Goal: Task Accomplishment & Management: Manage account settings

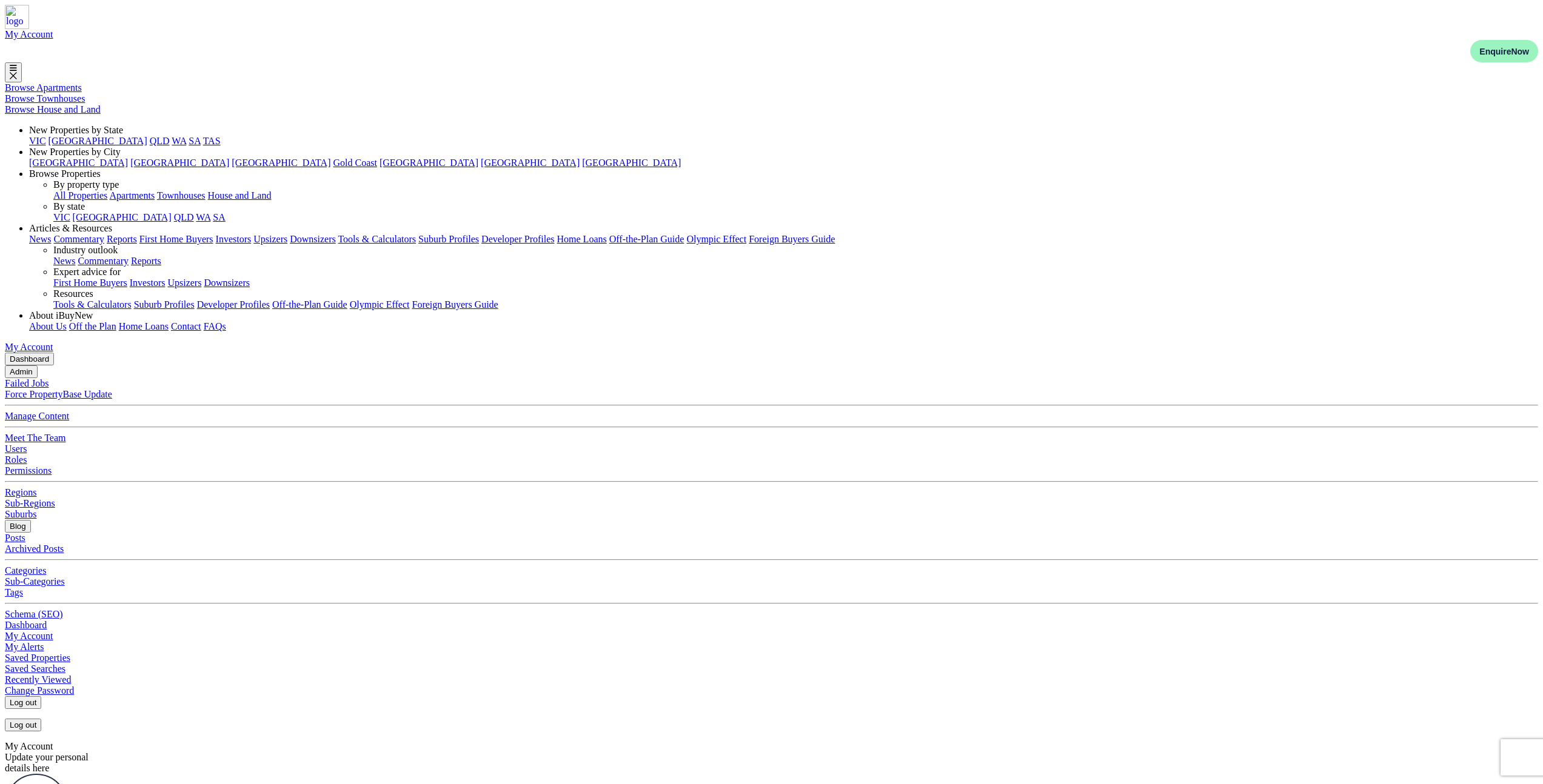
click at [37, 365] on button "Admin" at bounding box center [21, 371] width 32 height 12
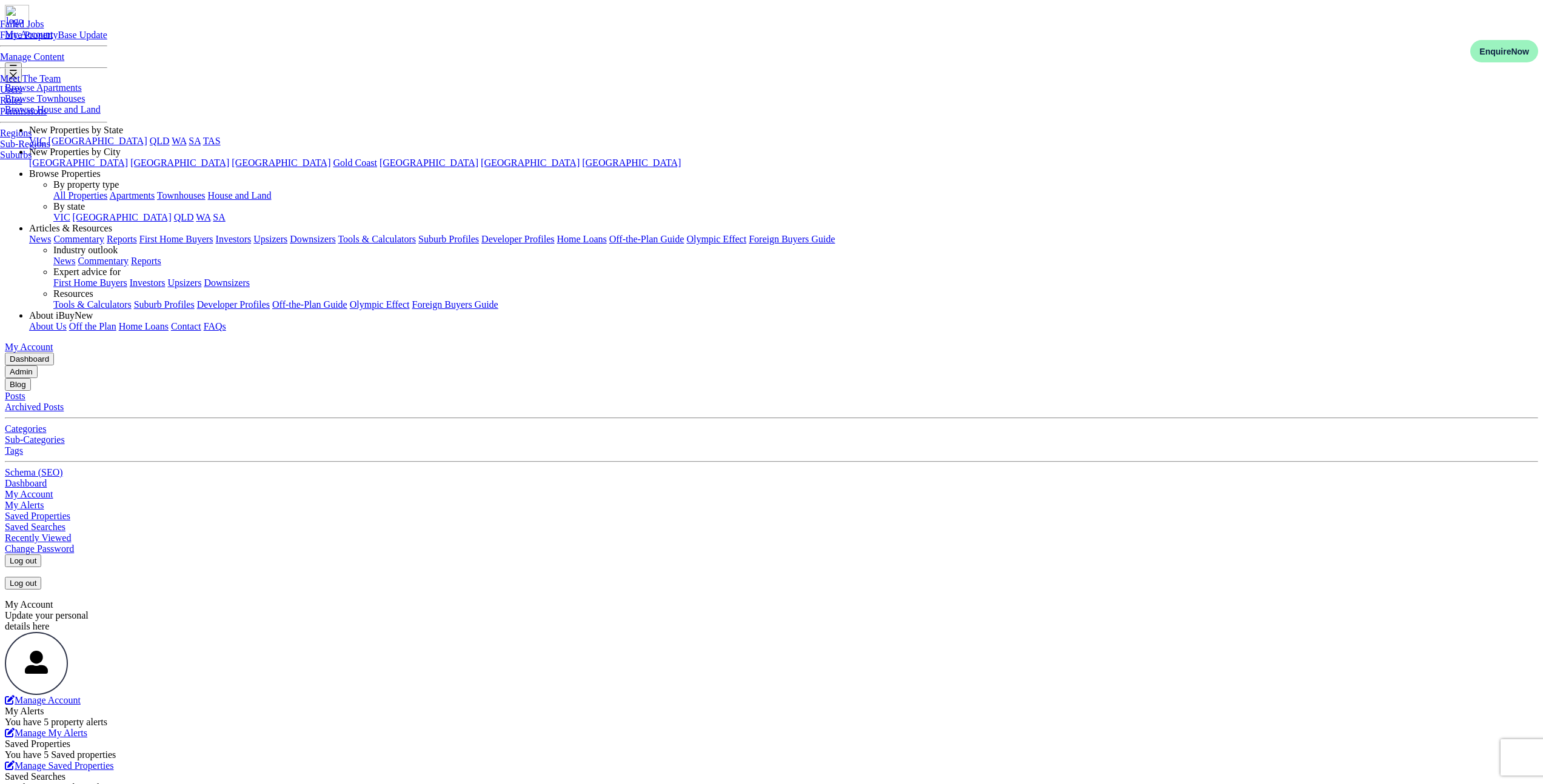
click at [64, 62] on link "Manage Content" at bounding box center [32, 56] width 64 height 10
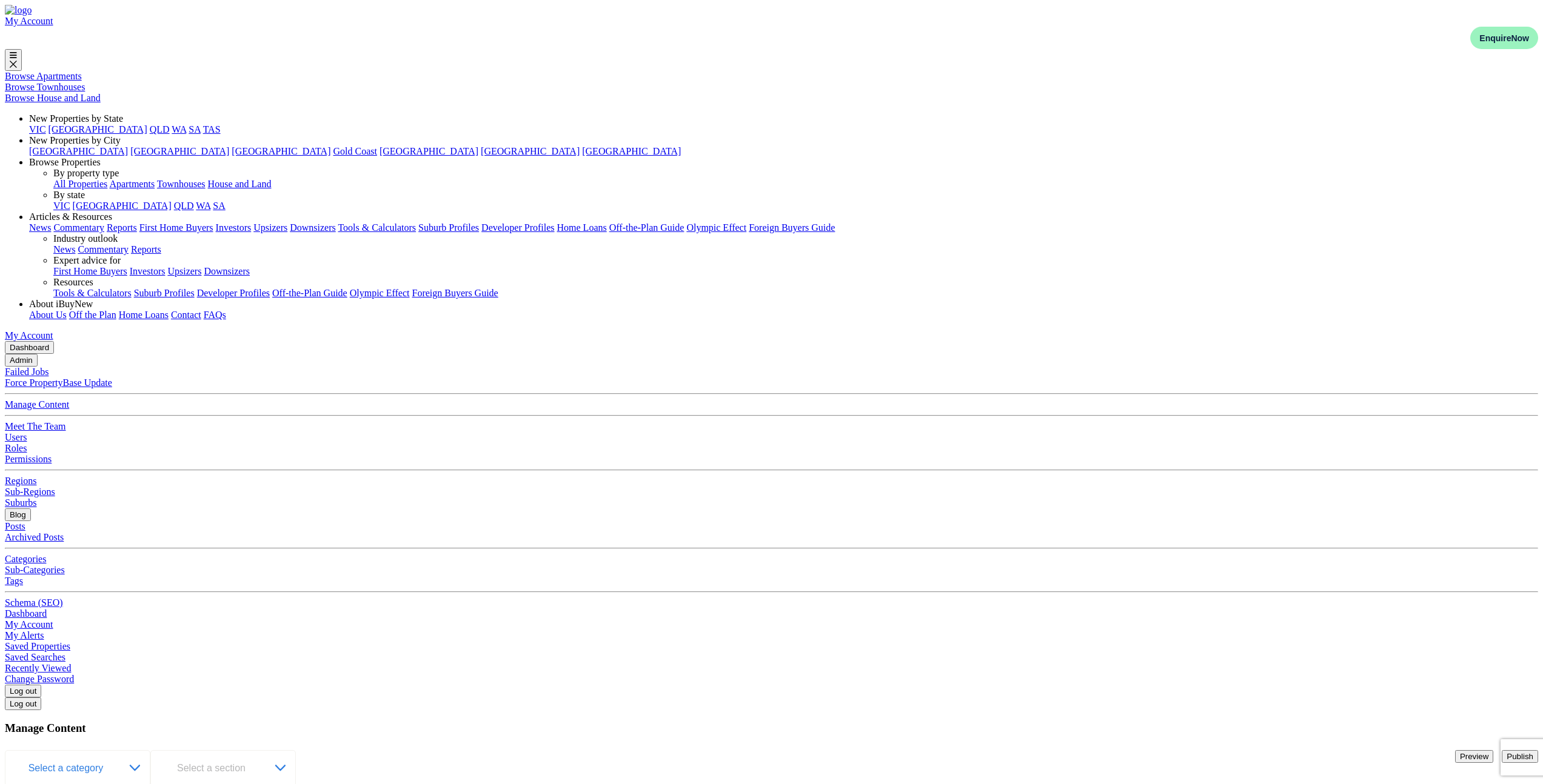
scroll to position [2, 0]
click at [150, 747] on button "Select a category" at bounding box center [77, 766] width 145 height 37
click at [151, 783] on div "Component" at bounding box center [78, 798] width 145 height 22
click at [251, 763] on span "Select a section" at bounding box center [214, 768] width 75 height 10
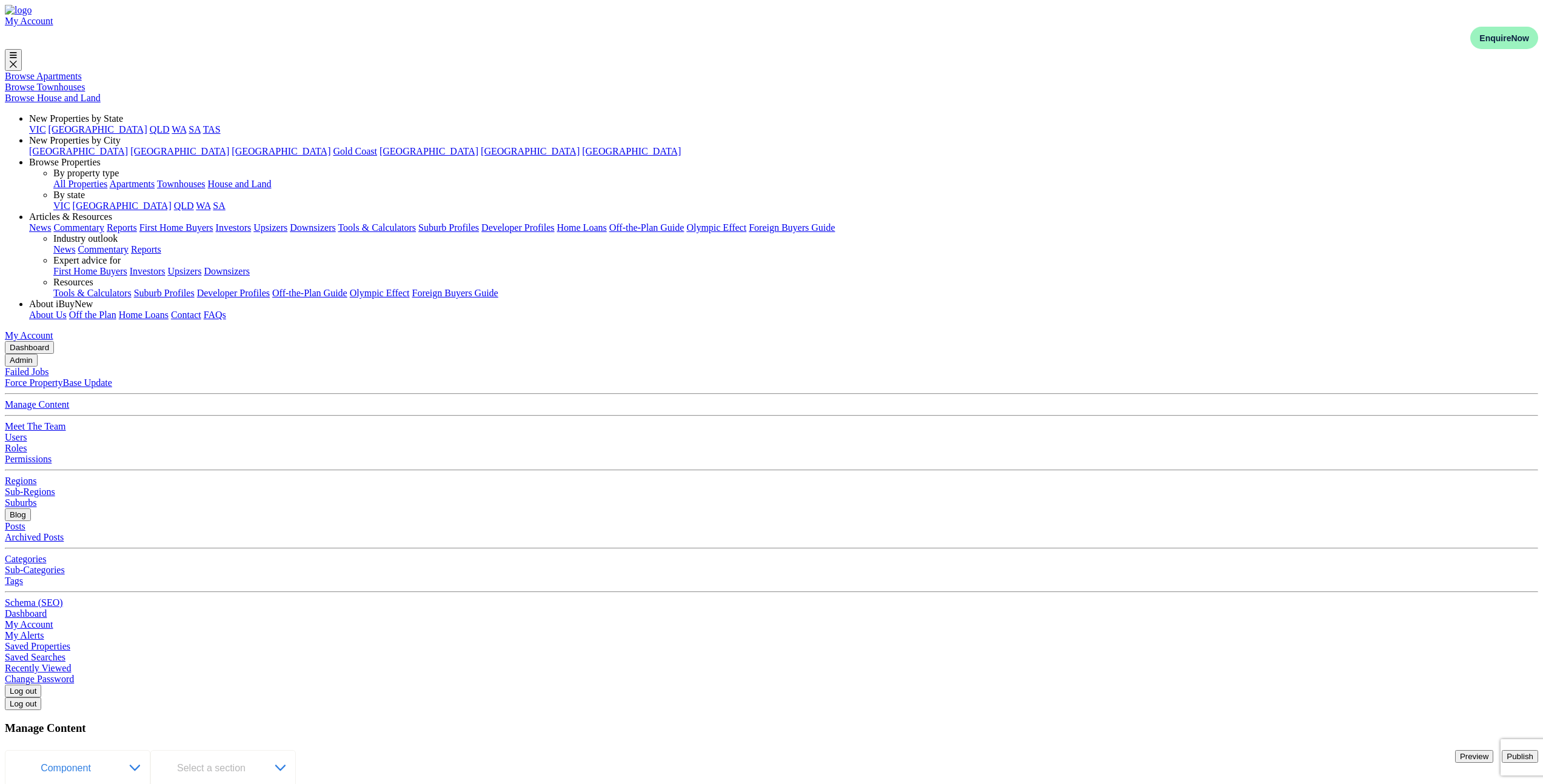
paste input "xplore"
type input "Explore"
paste input "nhanc"
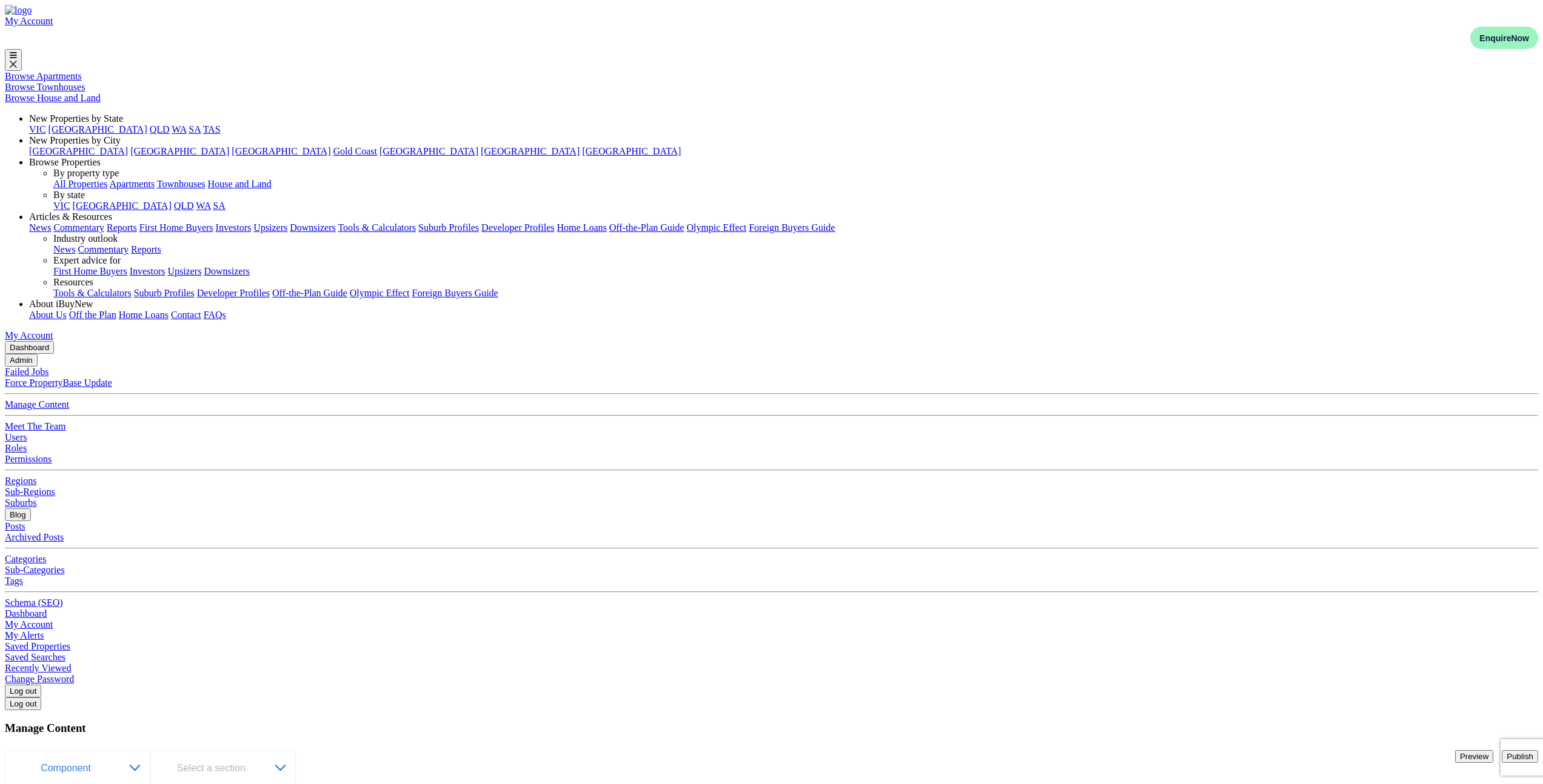
type input "Enhance"
paste input "nvision"
type input "Envision"
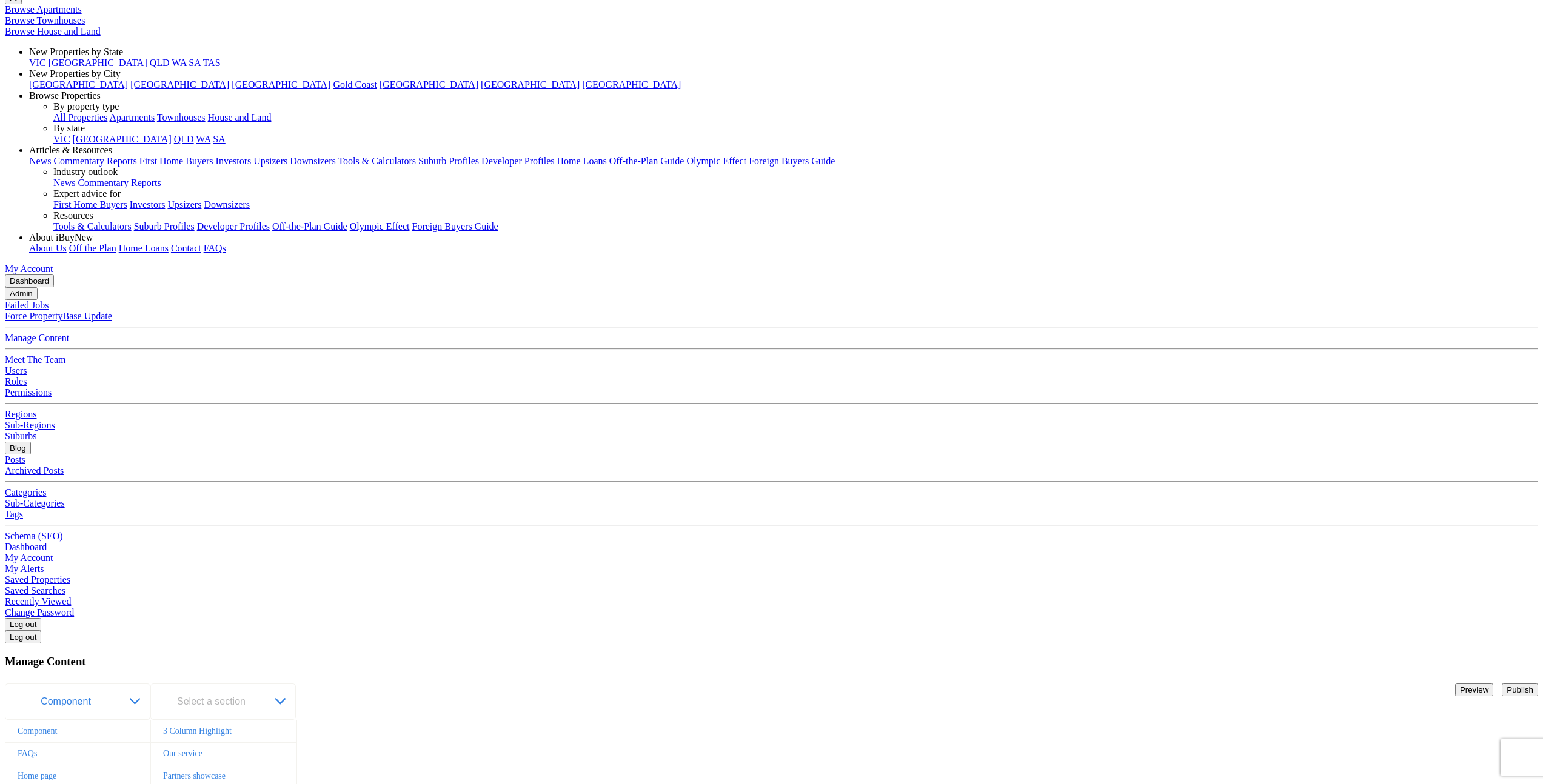
scroll to position [67, 0]
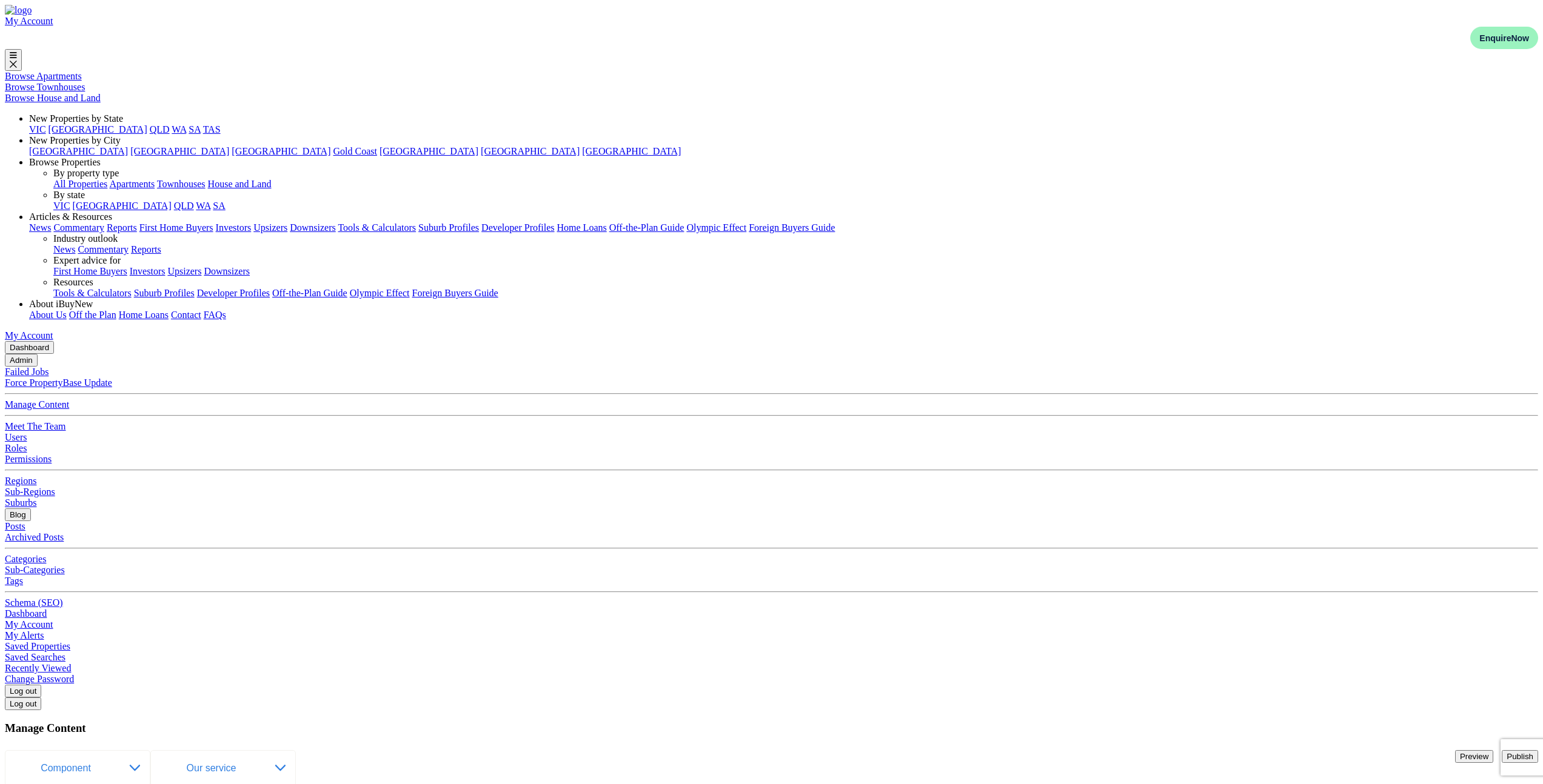
click at [32, 16] on img "navigations" at bounding box center [18, 10] width 27 height 11
